Goal: Task Accomplishment & Management: Manage account settings

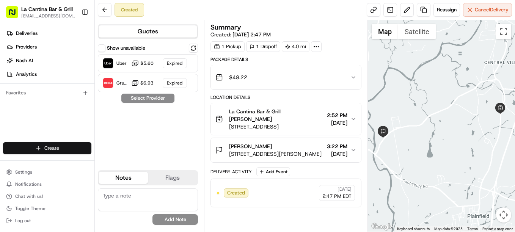
click at [65, 148] on html "La Cantina Bar & Grill [EMAIL_ADDRESS][DOMAIN_NAME] Toggle Sidebar Deliveries P…" at bounding box center [257, 116] width 515 height 232
click at [285, 155] on html "La Cantina Bar & Grill [EMAIL_ADDRESS][DOMAIN_NAME] Toggle Sidebar Deliveries P…" at bounding box center [257, 116] width 515 height 232
click at [290, 151] on span "[STREET_ADDRESS][PERSON_NAME]" at bounding box center [275, 154] width 93 height 8
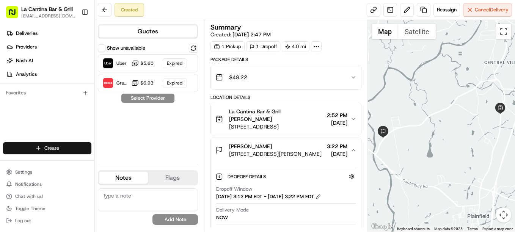
click at [61, 147] on html "La Cantina Bar & Grill [EMAIL_ADDRESS][DOMAIN_NAME] Toggle Sidebar Deliveries P…" at bounding box center [257, 116] width 515 height 232
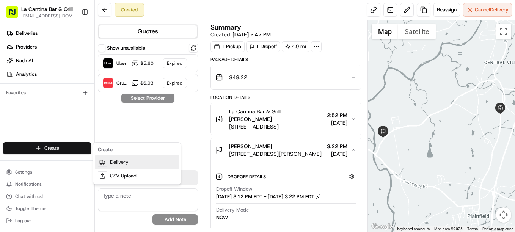
click at [115, 161] on link "Delivery" at bounding box center [137, 162] width 85 height 14
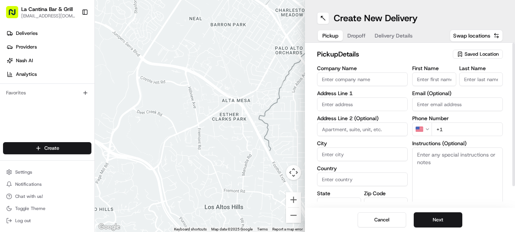
click at [367, 77] on input "Company Name" at bounding box center [362, 79] width 91 height 14
type input "La Cantina Bar & Grill"
type input "[STREET_ADDRESS]"
type input "Plainfield"
type input "[GEOGRAPHIC_DATA]"
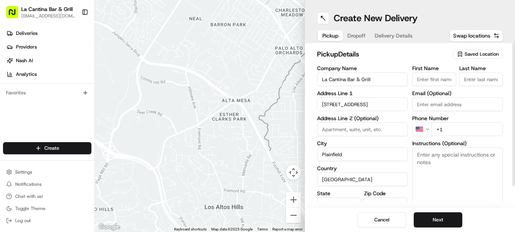
type input "CT"
type input "06374"
type input "[PERSON_NAME]"
type input "[EMAIL_ADDRESS][DOMAIN_NAME]"
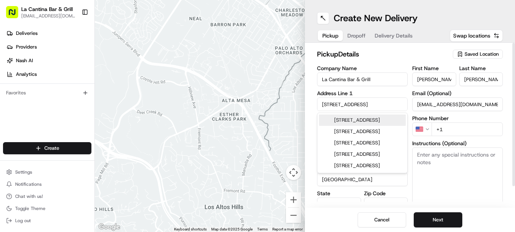
click at [355, 126] on div "[STREET_ADDRESS]" at bounding box center [362, 120] width 87 height 11
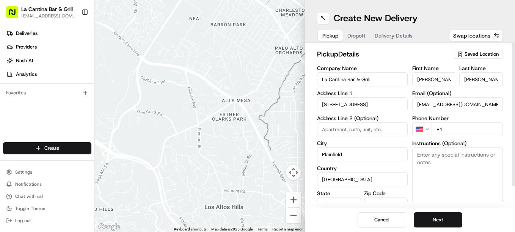
type input "[STREET_ADDRESS]"
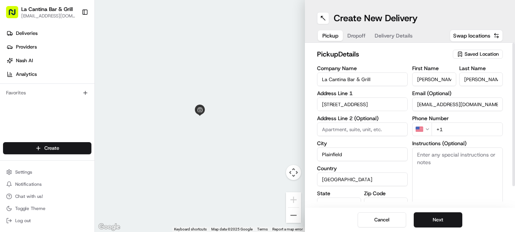
click at [457, 126] on input "+1" at bounding box center [467, 129] width 71 height 14
type input "[PHONE_NUMBER]"
click at [426, 218] on button "Next" at bounding box center [438, 219] width 49 height 15
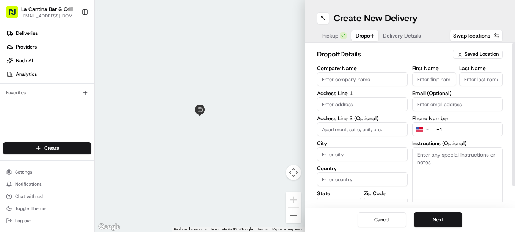
click at [423, 78] on input "First Name" at bounding box center [434, 79] width 44 height 14
type input "Chase"
type input "[STREET_ADDRESS][PERSON_NAME]"
type input "Plainfield"
type input "[GEOGRAPHIC_DATA]"
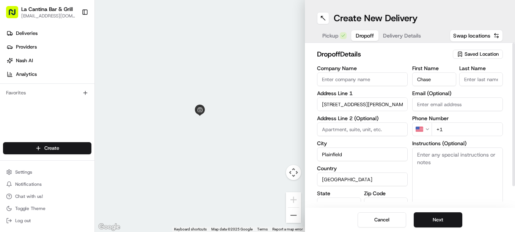
type input "CT"
type input "06374"
type input "[PERSON_NAME]"
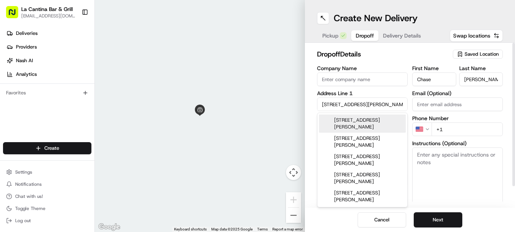
click at [379, 124] on div "[STREET_ADDRESS][PERSON_NAME]" at bounding box center [362, 124] width 87 height 18
type input "[STREET_ADDRESS][PERSON_NAME]"
type input "Chase"
type input "[STREET_ADDRESS][PERSON_NAME]"
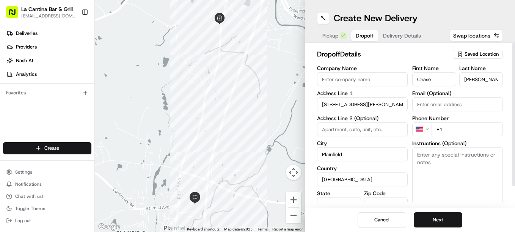
click at [447, 129] on input "+1" at bounding box center [467, 129] width 71 height 14
type input "[PHONE_NUMBER]"
click at [435, 218] on button "Next" at bounding box center [438, 219] width 49 height 15
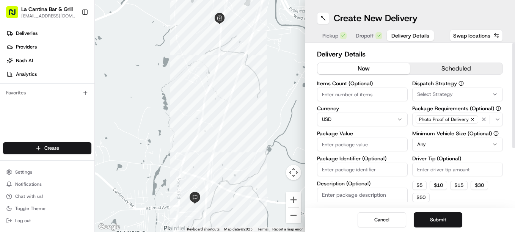
click at [351, 143] on input "Package Value" at bounding box center [362, 145] width 91 height 14
type input "38.02"
click at [424, 169] on input "Driver Tip (Optional)" at bounding box center [457, 170] width 91 height 14
type input "4.8"
type input "4.80"
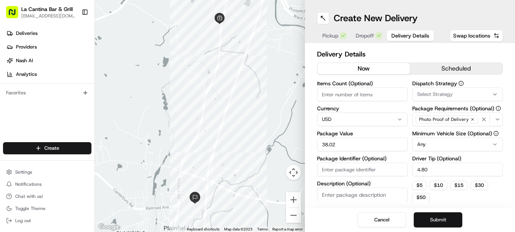
click at [443, 219] on button "Submit" at bounding box center [438, 219] width 49 height 15
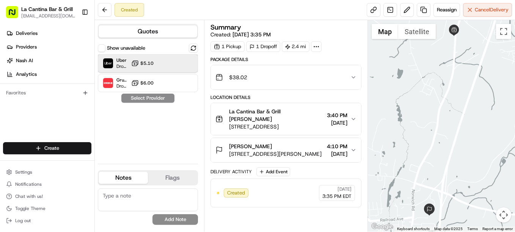
click at [178, 63] on div at bounding box center [174, 63] width 9 height 9
click at [153, 96] on button "Assign Provider" at bounding box center [148, 98] width 54 height 9
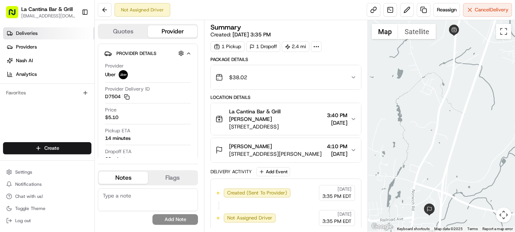
click at [40, 34] on link "Deliveries" at bounding box center [48, 33] width 91 height 12
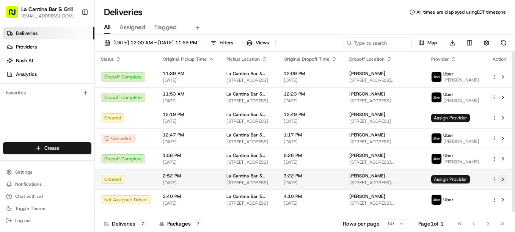
click at [502, 184] on button at bounding box center [502, 179] width 9 height 9
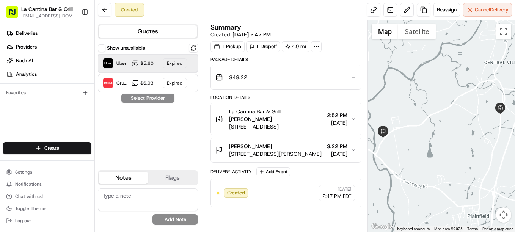
click at [180, 61] on div "Expired" at bounding box center [175, 63] width 24 height 10
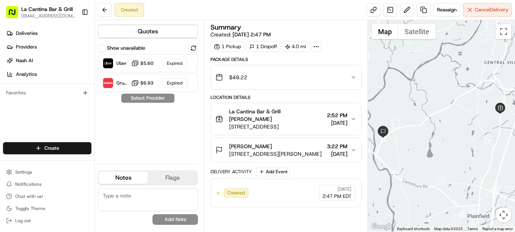
click at [150, 95] on div "Show unavailable Uber $5.60 Expired Grubhub $6.93 Expired Select Provider" at bounding box center [148, 101] width 100 height 114
click at [472, 8] on button "Cancel Delivery" at bounding box center [487, 10] width 49 height 14
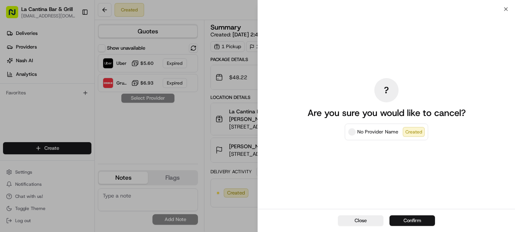
click at [405, 222] on button "Confirm" at bounding box center [412, 220] width 46 height 11
